Goal: Task Accomplishment & Management: Manage account settings

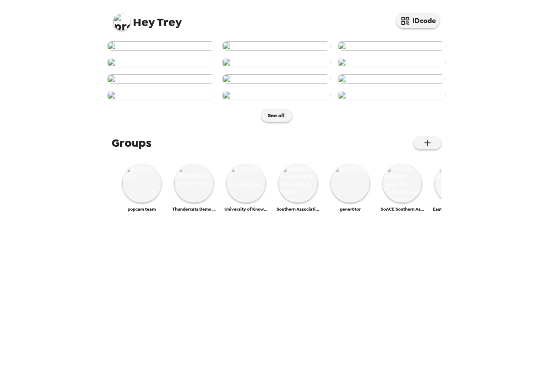
scroll to position [358, 0]
click at [199, 203] on img at bounding box center [194, 183] width 39 height 39
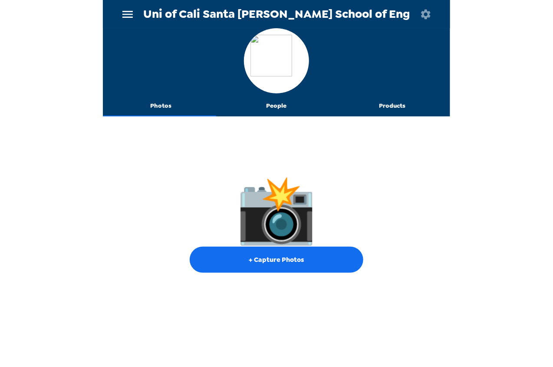
click at [429, 14] on icon "button" at bounding box center [426, 14] width 12 height 12
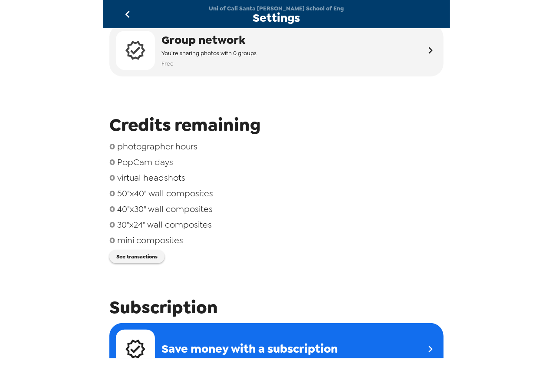
scroll to position [48, 0]
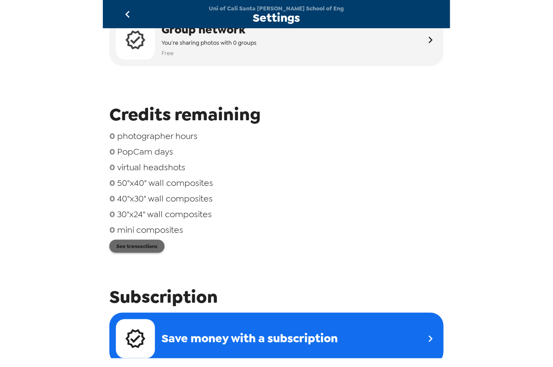
click at [153, 247] on button "See transactions" at bounding box center [136, 246] width 55 height 13
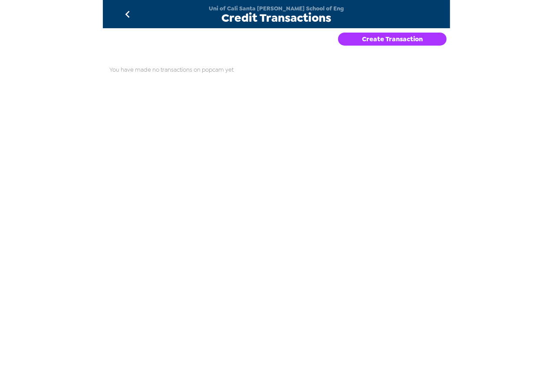
click at [384, 38] on button "Create Transaction" at bounding box center [392, 39] width 109 height 13
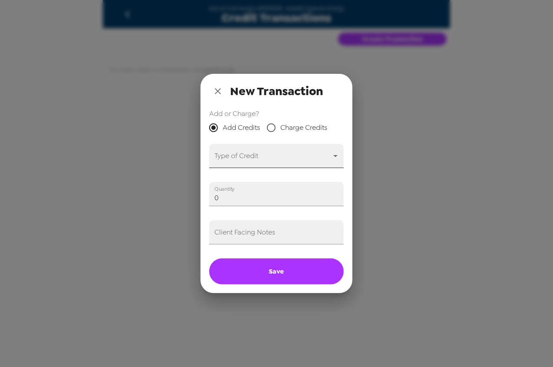
click at [255, 155] on body "Uni of Cali Santa Cruz Baskin School of Eng Credit Transactions Create Transact…" at bounding box center [276, 183] width 553 height 367
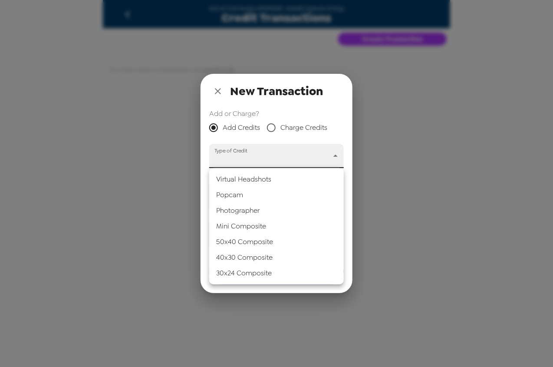
click at [253, 195] on li "Popcam" at bounding box center [276, 195] width 135 height 16
type input "popcam"
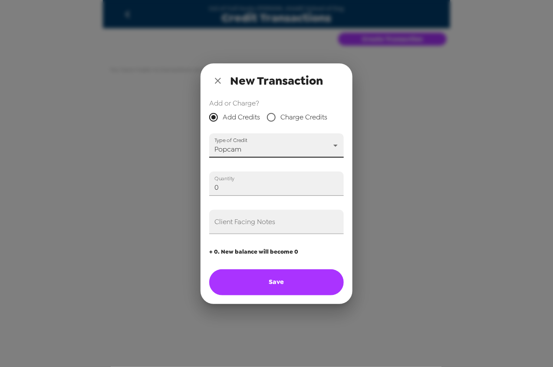
drag, startPoint x: 124, startPoint y: 178, endPoint x: 123, endPoint y: 182, distance: 4.4
click at [99, 175] on div "New Transaction Add or Charge? Add Credits Charge Credits Type of Credit Popcam…" at bounding box center [276, 183] width 553 height 367
type input "2"
click at [234, 224] on input "Client Facing Notes" at bounding box center [276, 222] width 135 height 24
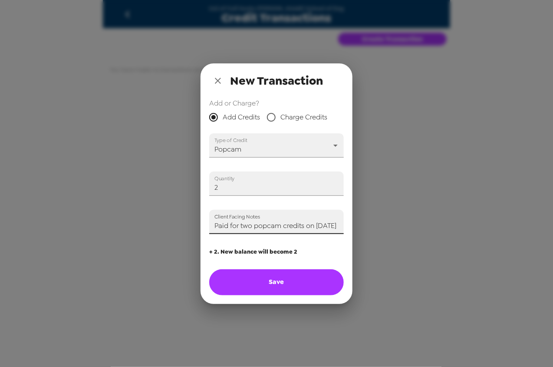
type input "Paid for two popcam credits on 10/8/25"
click at [303, 281] on button "Save" at bounding box center [276, 282] width 135 height 26
type input "0"
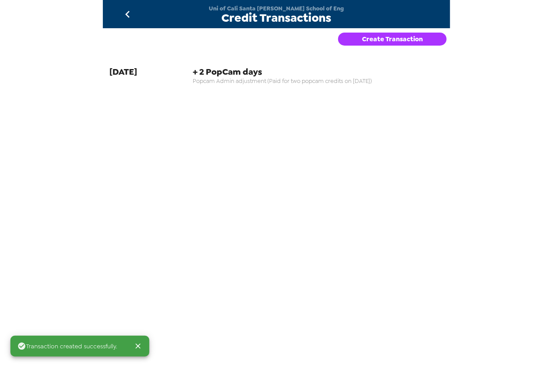
click at [132, 10] on icon "go back" at bounding box center [128, 14] width 14 height 14
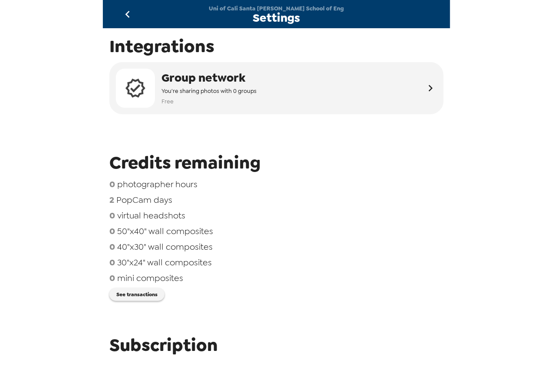
click at [128, 13] on icon "go back" at bounding box center [127, 14] width 4 height 7
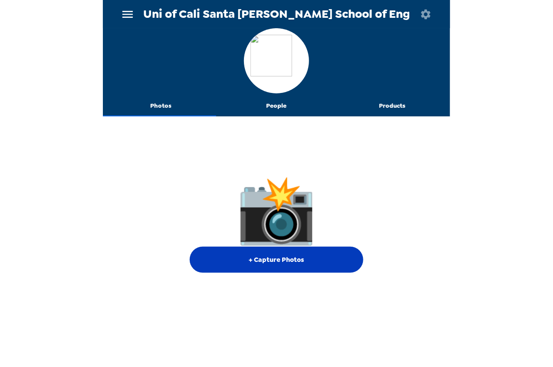
click at [292, 254] on button "+ Capture Photos" at bounding box center [277, 260] width 174 height 26
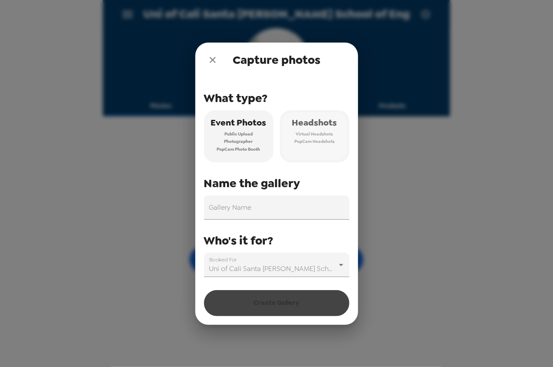
click at [326, 129] on span "Headshots" at bounding box center [314, 122] width 45 height 15
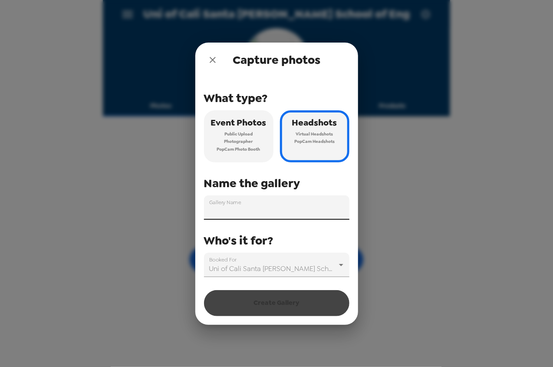
click at [303, 215] on input "Gallery Name" at bounding box center [276, 207] width 145 height 24
paste input ""Profiled: NLP & HCI at UCSC Silicon Valley"
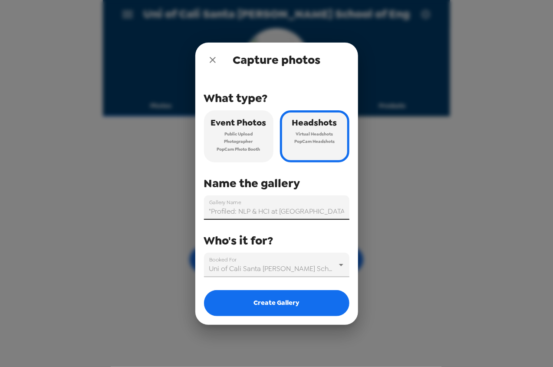
click at [212, 211] on input ""Profiled: NLP & HCI at UCSC Silicon Valley" at bounding box center [276, 207] width 145 height 24
click at [343, 212] on input "Profiled: NLP & HCI at UCSC Silicon Valley" at bounding box center [276, 207] width 145 height 24
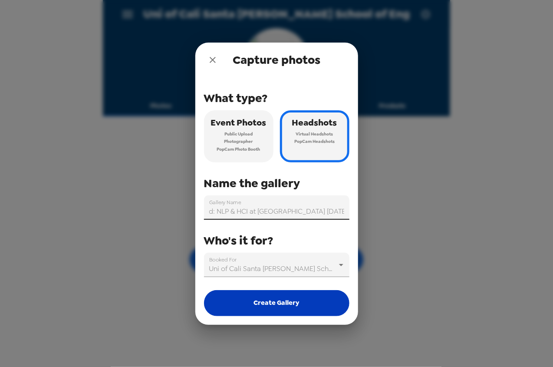
type input "Profiled: NLP & HCI at UCSC Silicon Valley 10/8/25"
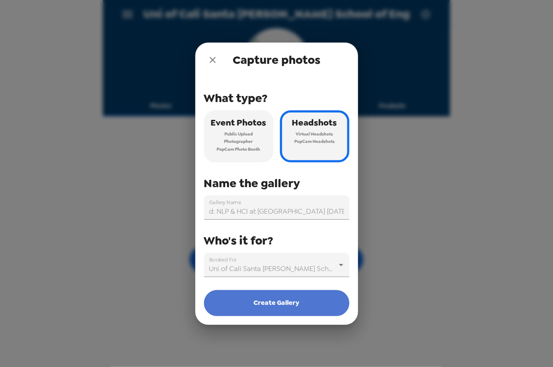
click at [279, 303] on button "Create Gallery" at bounding box center [276, 303] width 145 height 26
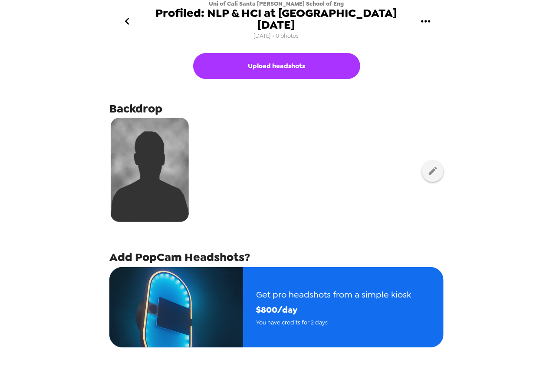
click at [132, 19] on icon "go back" at bounding box center [127, 21] width 14 height 14
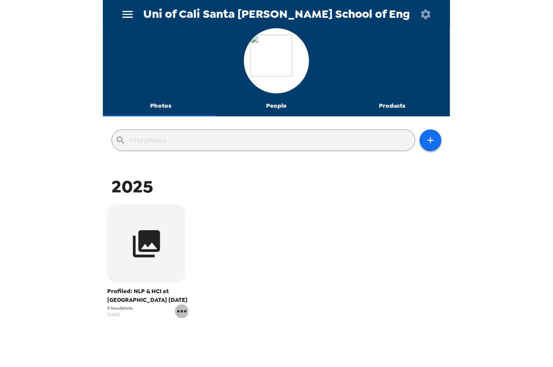
click at [184, 311] on icon "gallery menu" at bounding box center [181, 311] width 9 height 2
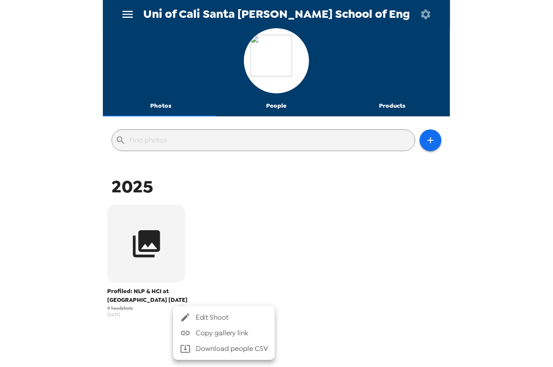
click at [248, 316] on span "Edit Shoot" at bounding box center [232, 317] width 72 height 10
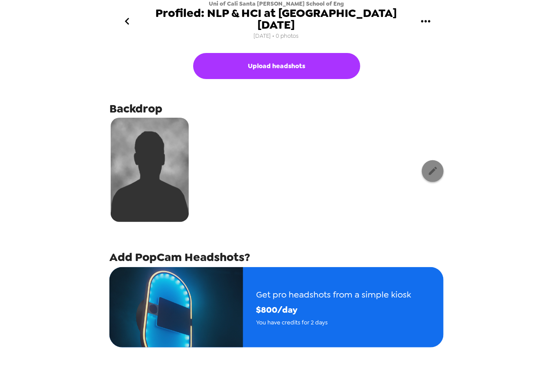
click at [428, 169] on icon "button" at bounding box center [433, 170] width 11 height 11
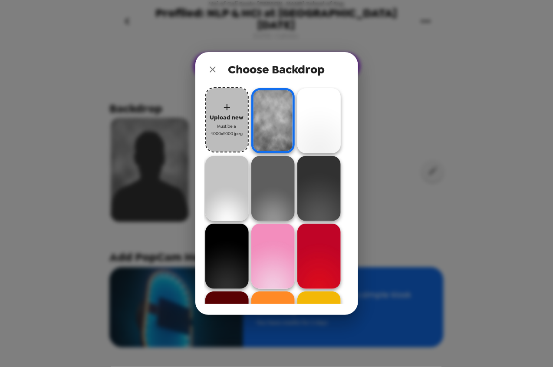
click at [212, 115] on span "Upload new" at bounding box center [227, 117] width 34 height 10
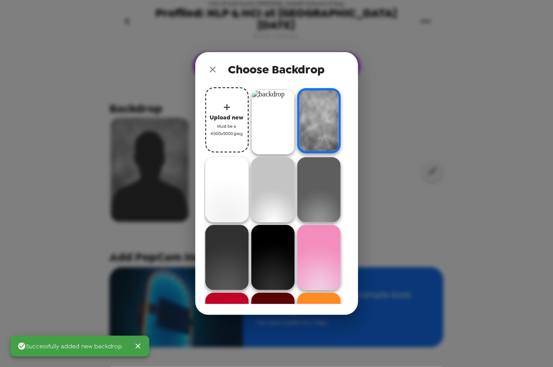
click at [276, 120] on img at bounding box center [272, 121] width 43 height 65
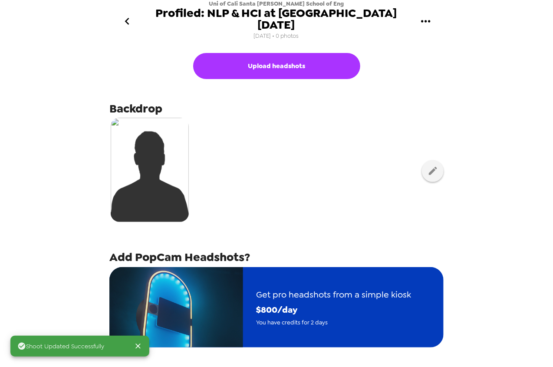
click at [328, 306] on span "$ 800 /day" at bounding box center [333, 309] width 155 height 15
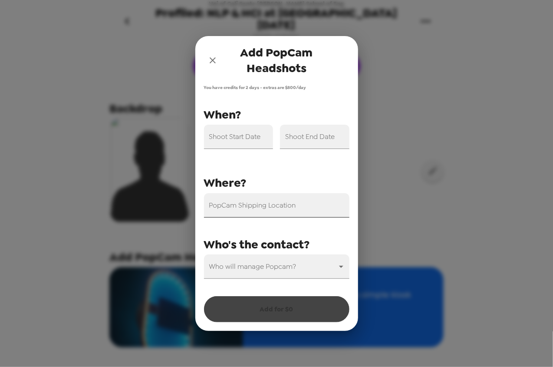
click at [285, 212] on input "PopCam Shipping Location" at bounding box center [276, 205] width 145 height 24
paste input "3175 Bowers Ave, Santa Clara, CA 95054"
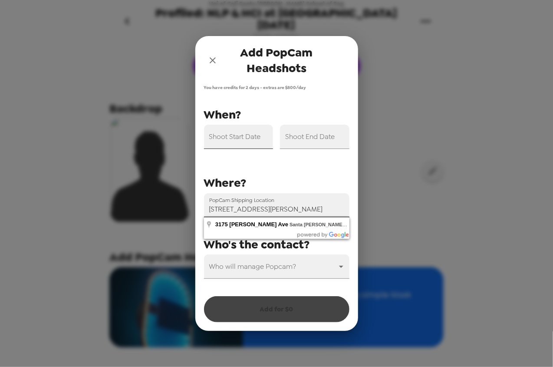
click at [245, 143] on input "Shoot Start Date" at bounding box center [238, 137] width 69 height 24
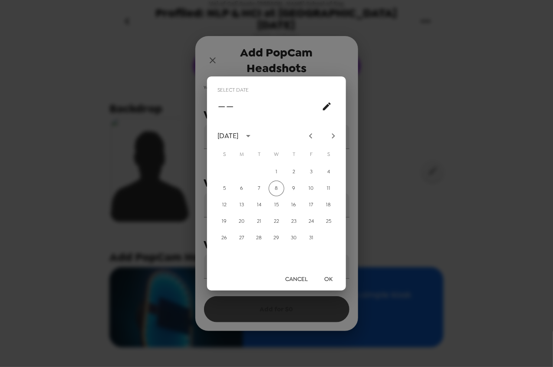
click at [296, 275] on button "Cancel" at bounding box center [297, 279] width 30 height 16
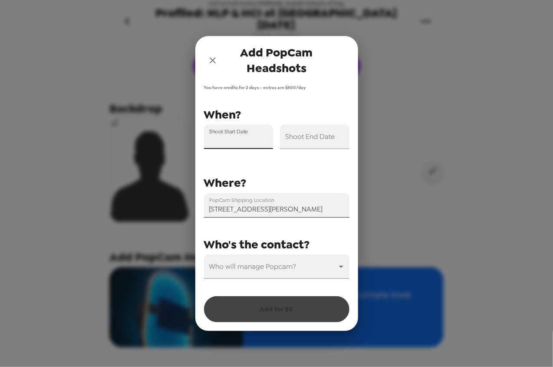
click at [292, 205] on input "3175 Bowers Ave, Santa Clara, CA 95054" at bounding box center [276, 205] width 145 height 24
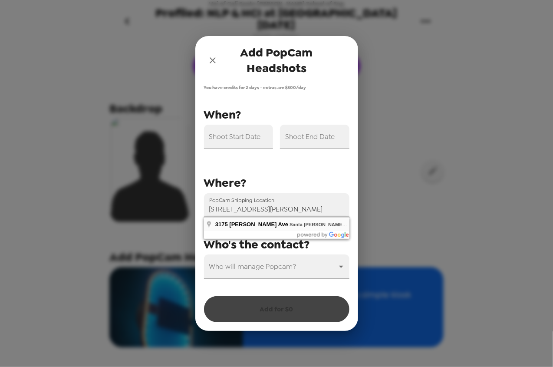
type input "3175 Bowers Ave, Santa Clara, CA 95054, USA"
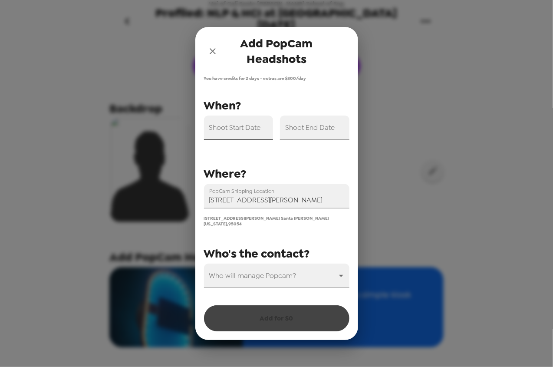
click at [239, 133] on input "Shoot Start Date" at bounding box center [238, 128] width 69 height 24
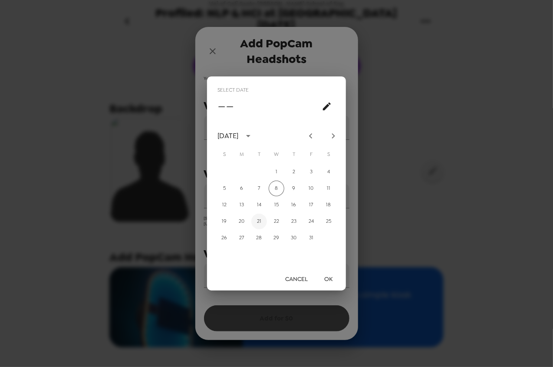
click at [260, 220] on button "21" at bounding box center [259, 222] width 16 height 16
type input "10/21/2025"
click at [332, 278] on button "OK" at bounding box center [329, 279] width 28 height 16
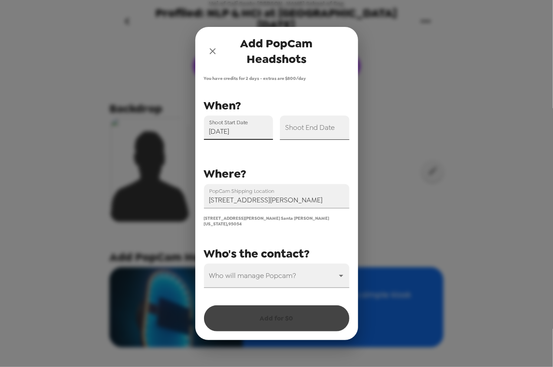
click at [322, 139] on input "Shoot End Date" at bounding box center [314, 128] width 69 height 24
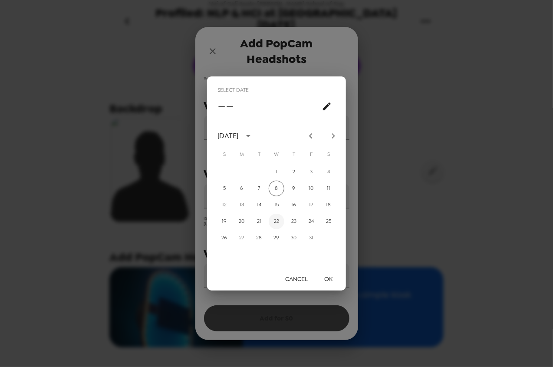
click at [281, 222] on button "22" at bounding box center [277, 222] width 16 height 16
type input "10/22/2025"
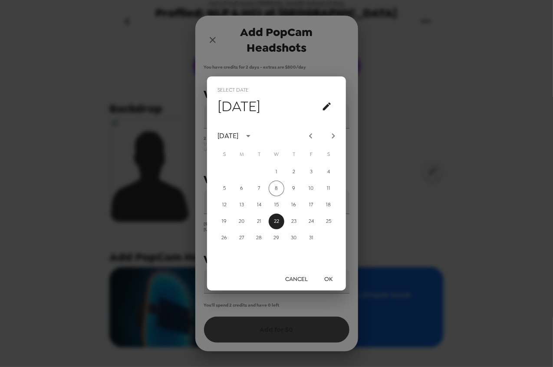
click at [329, 274] on button "OK" at bounding box center [329, 279] width 28 height 16
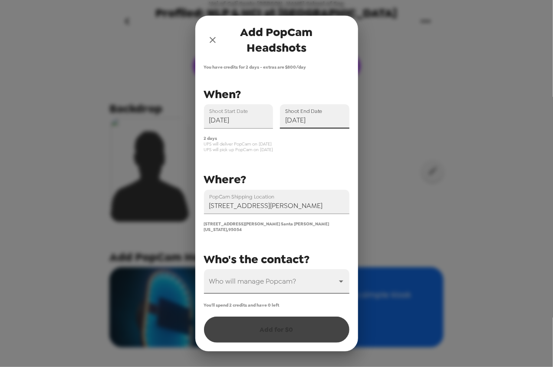
click at [284, 284] on body "Uni of Cali Santa Cruz Baskin School of Eng Profiled: NLP & HCI at UCSC Silicon…" at bounding box center [276, 183] width 553 height 367
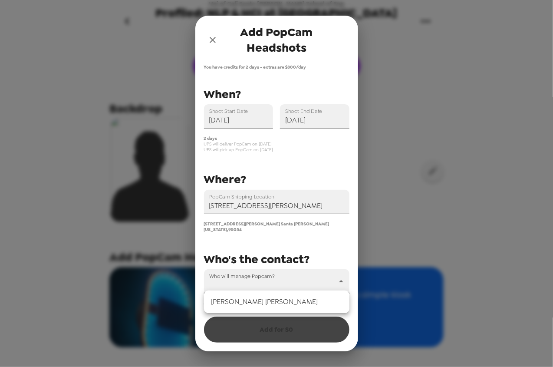
click at [273, 302] on li "Aya Al Najjar" at bounding box center [276, 302] width 145 height 16
type input "77454"
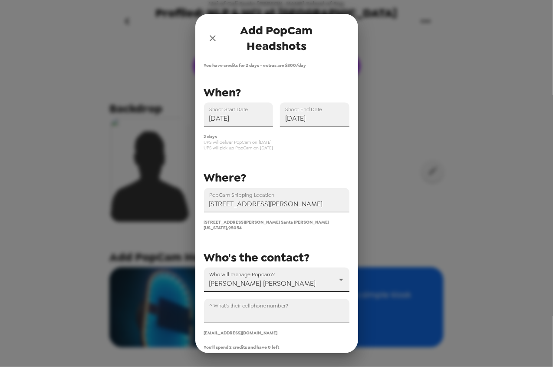
click at [269, 306] on input "^ What's their cellphone number?" at bounding box center [276, 311] width 145 height 24
paste input "+1 (805) 612-9231"
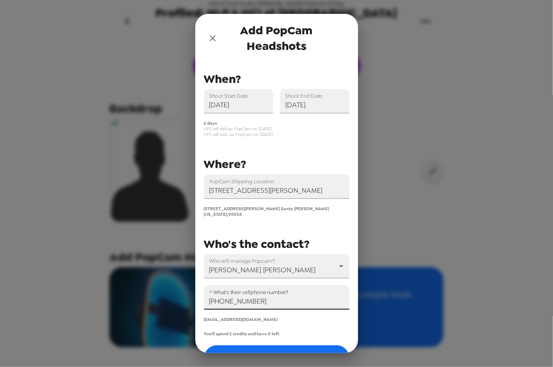
scroll to position [34, 0]
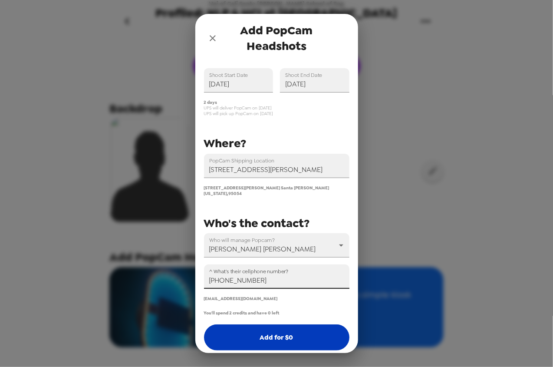
type input "+1 (805) 612-9231"
click at [272, 331] on button "Add for $ 0" at bounding box center [276, 337] width 145 height 26
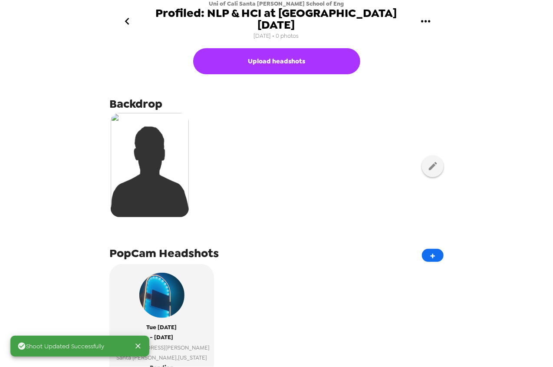
scroll to position [0, 0]
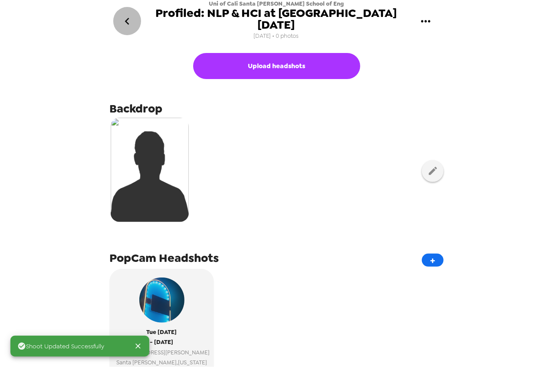
click at [128, 20] on icon "go back" at bounding box center [127, 21] width 14 height 14
